Goal: Task Accomplishment & Management: Manage account settings

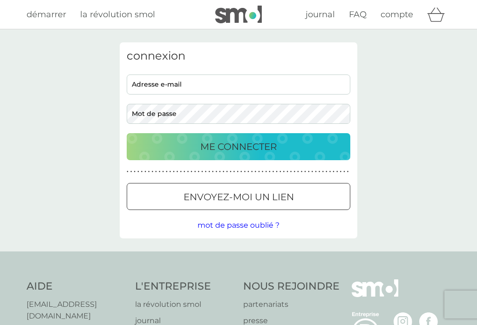
click at [204, 86] on input "adresse e-mail" at bounding box center [239, 85] width 224 height 20
type input "[EMAIL_ADDRESS][DOMAIN_NAME]"
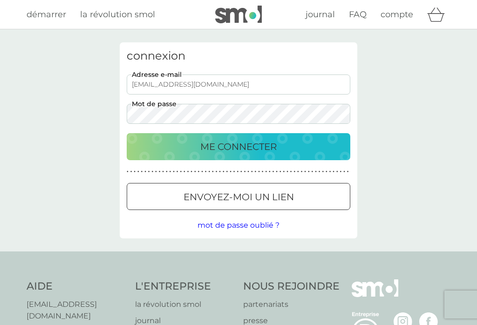
click at [337, 141] on div "ME CONNECTER" at bounding box center [238, 146] width 205 height 15
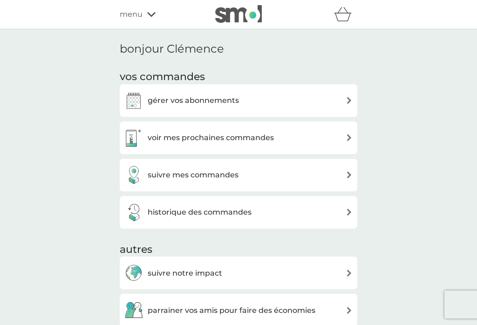
click at [337, 95] on div "gérer vos abonnements" at bounding box center [238, 100] width 228 height 19
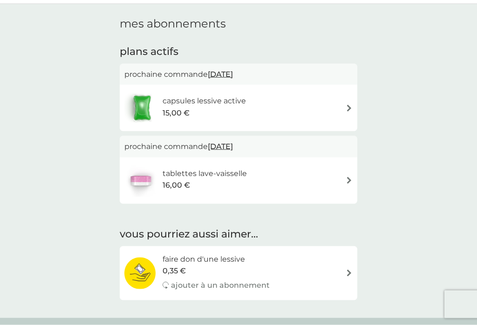
scroll to position [19, 0]
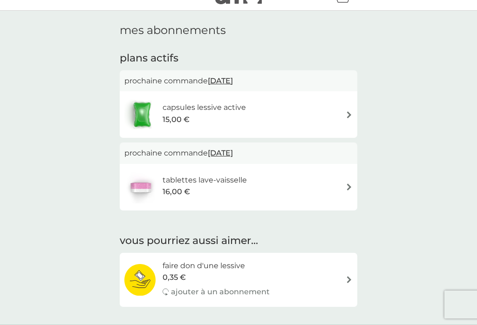
click at [341, 111] on div "capsules lessive active 15,00 €" at bounding box center [238, 114] width 228 height 33
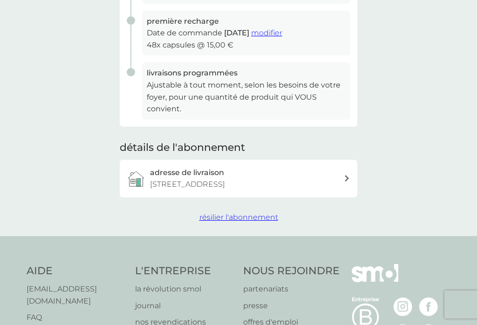
scroll to position [201, 0]
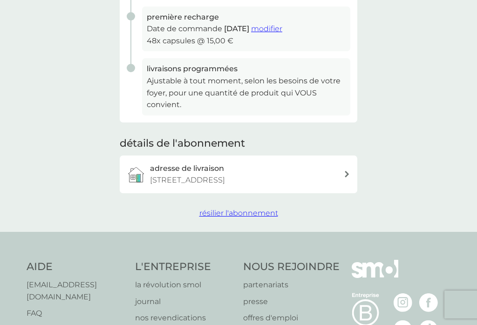
click at [268, 209] on span "résilier l'abonnement" at bounding box center [238, 213] width 79 height 9
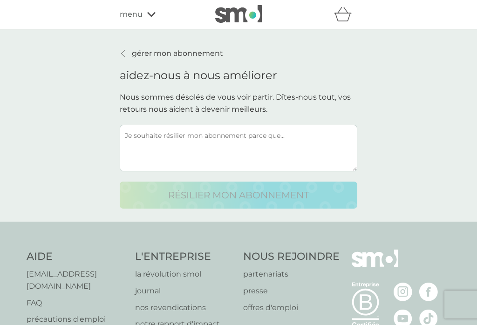
click at [311, 142] on textarea at bounding box center [239, 148] width 238 height 47
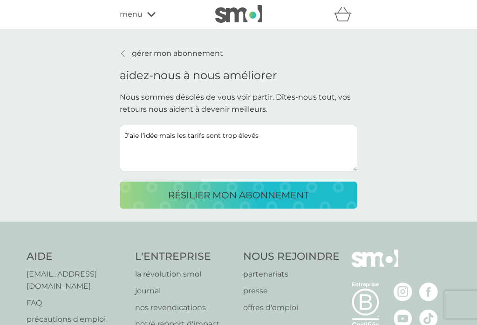
click at [130, 137] on textarea "J’aie l’idée mais les tarifs sont trop élevés" at bounding box center [239, 148] width 238 height 47
click at [200, 133] on textarea "J’aime le concept l’idée mais les tarifs sont trop élevés" at bounding box center [239, 148] width 238 height 47
click at [199, 133] on textarea "J’aime le concept l’idée mais les tarifs sont trop élevés" at bounding box center [239, 148] width 238 height 47
click at [123, 128] on textarea "J’aime le concept mais les tarifs sont trop élevés" at bounding box center [239, 148] width 238 height 47
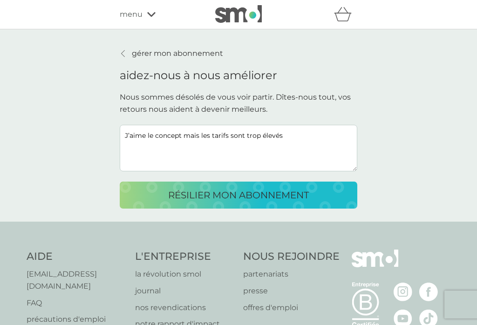
click at [123, 128] on textarea "J’aime le concept mais les tarifs sont trop élevés" at bounding box center [239, 148] width 238 height 47
type textarea "J’aime le concept mais les tarifs sont trop élevés"
click at [251, 197] on p "résilier mon abonnement" at bounding box center [238, 195] width 141 height 15
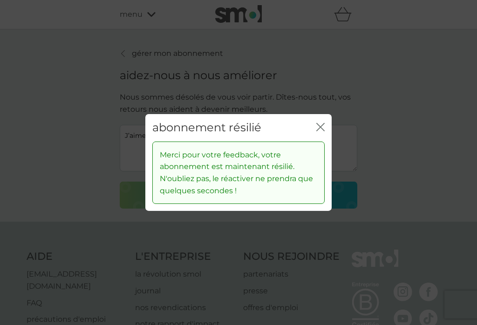
click at [317, 131] on icon "fermer" at bounding box center [320, 127] width 8 height 8
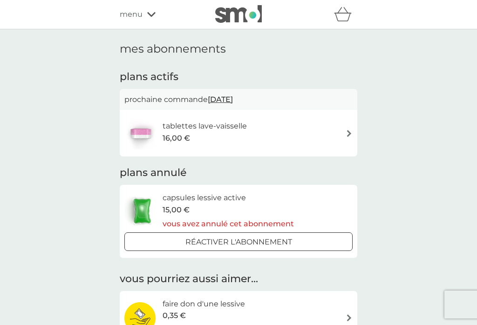
click at [315, 132] on div "tablettes lave-vaisselle 16,00 €" at bounding box center [238, 133] width 228 height 33
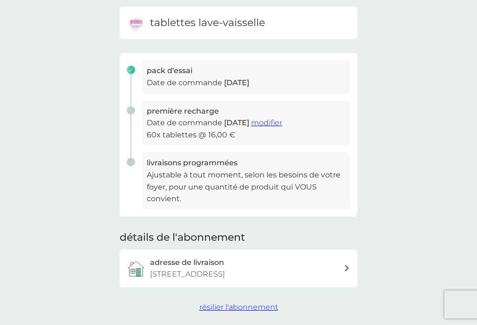
scroll to position [109, 0]
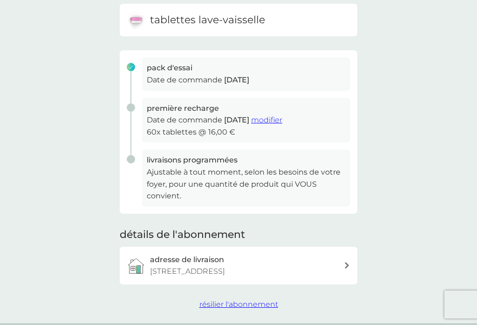
click at [247, 303] on span "résilier l'abonnement" at bounding box center [238, 304] width 79 height 9
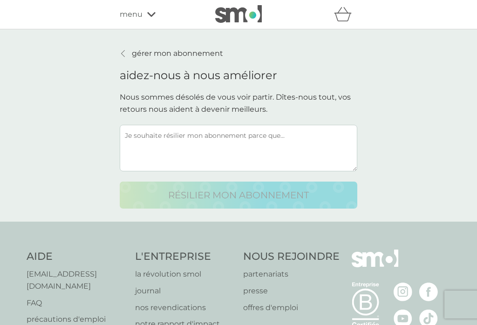
click at [257, 148] on textarea at bounding box center [239, 148] width 238 height 47
click at [262, 144] on textarea at bounding box center [239, 148] width 238 height 47
click at [148, 130] on textarea at bounding box center [239, 148] width 238 height 47
click at [146, 145] on textarea at bounding box center [239, 148] width 238 height 47
paste textarea "J’aime le concept mais les tarifs sont trop élevés"
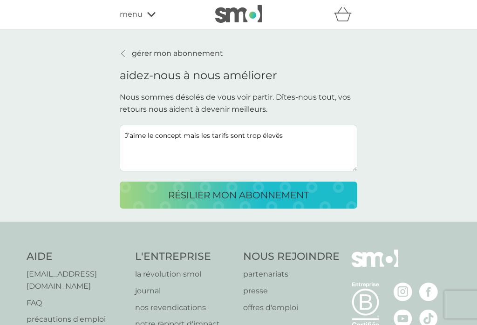
type textarea "J’aime le concept mais les tarifs sont trop élevés"
click at [294, 194] on p "résilier mon abonnement" at bounding box center [238, 195] width 141 height 15
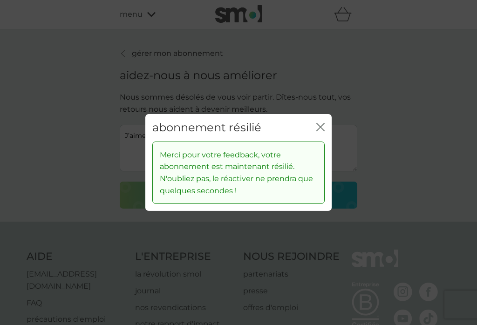
click at [320, 131] on icon "fermer" at bounding box center [320, 127] width 8 height 8
